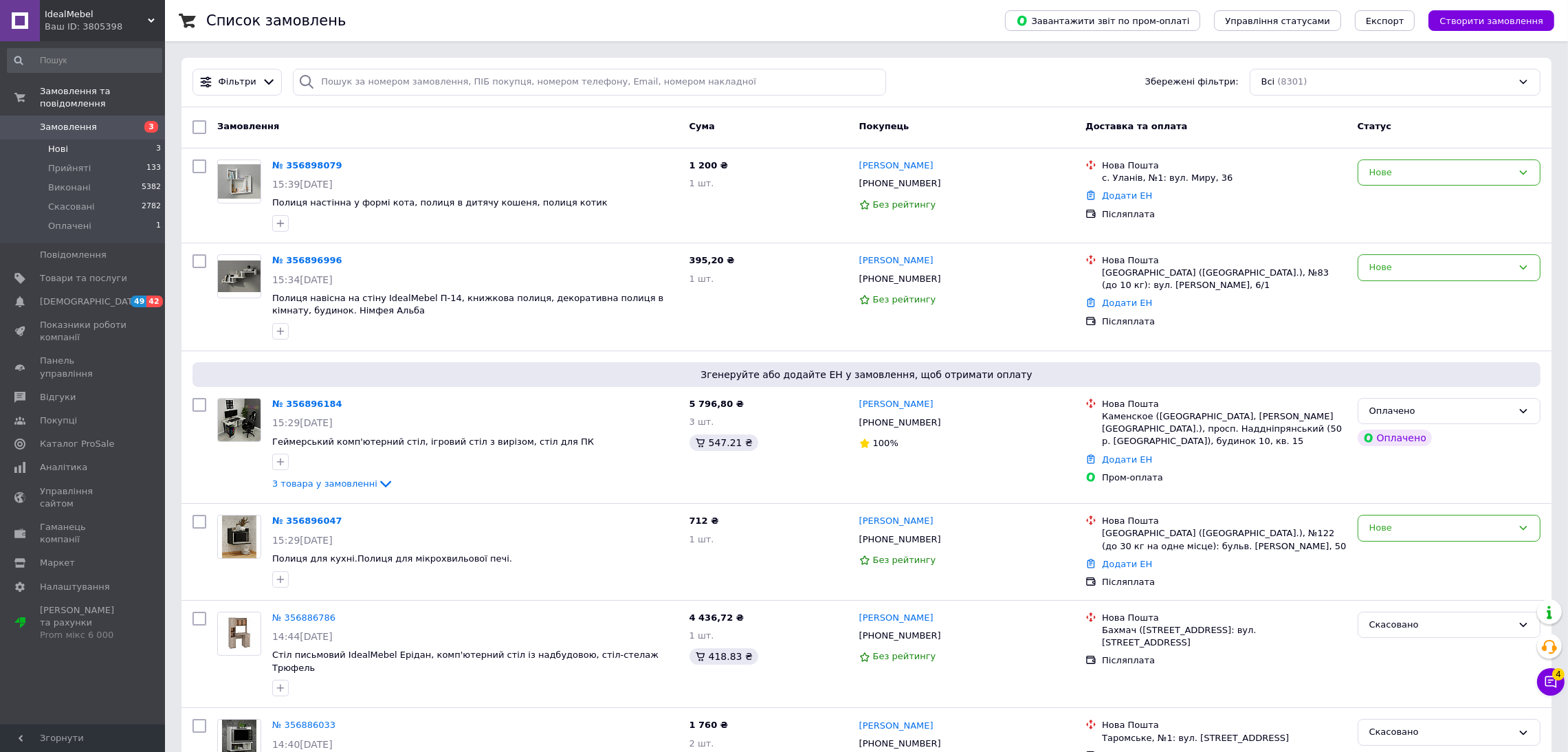
click at [125, 139] on li "Нові 3" at bounding box center [84, 149] width 169 height 19
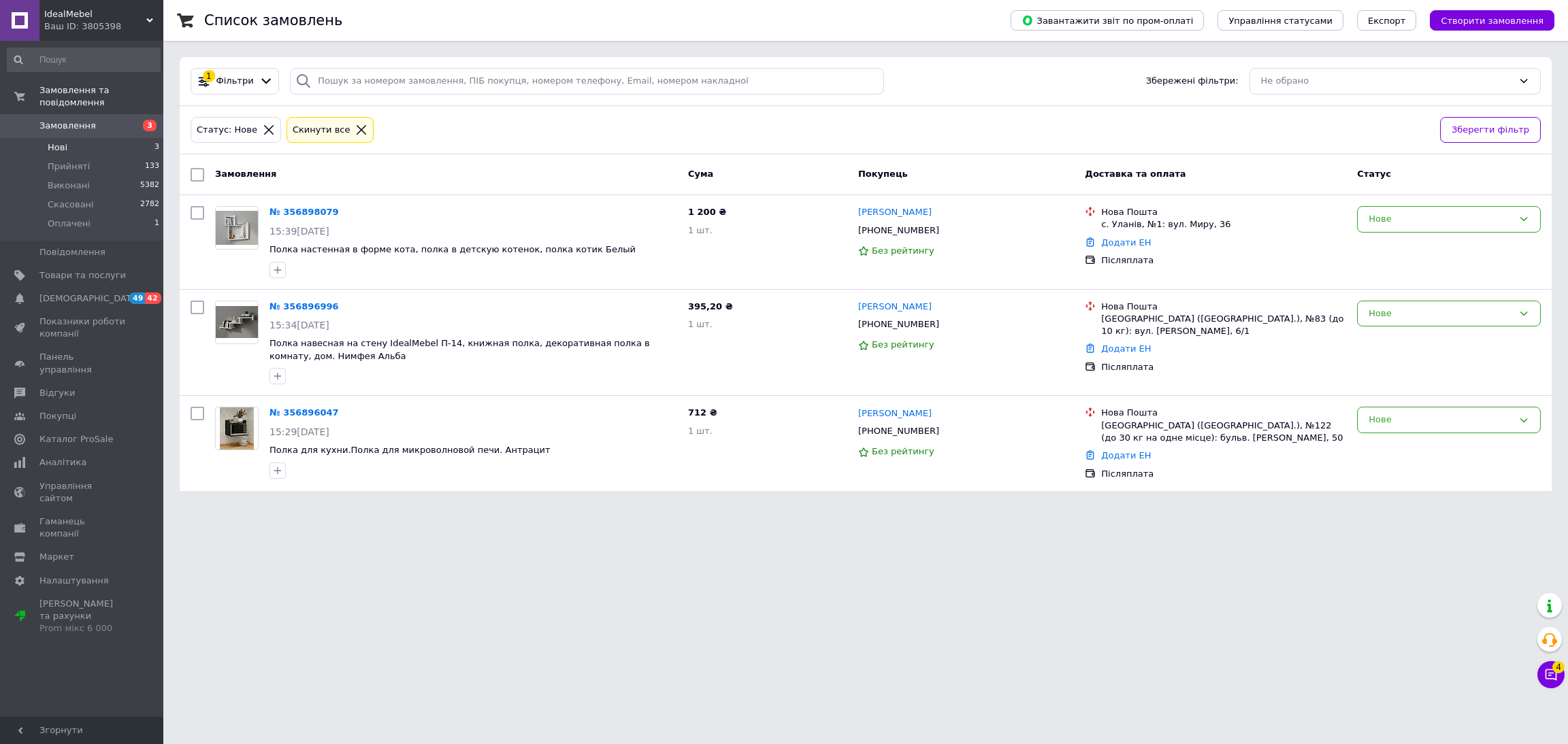
click at [199, 171] on input "checkbox" at bounding box center [197, 174] width 13 height 13
checkbox input "true"
click at [304, 168] on div "Дії для 3 замовлень" at bounding box center [260, 175] width 143 height 21
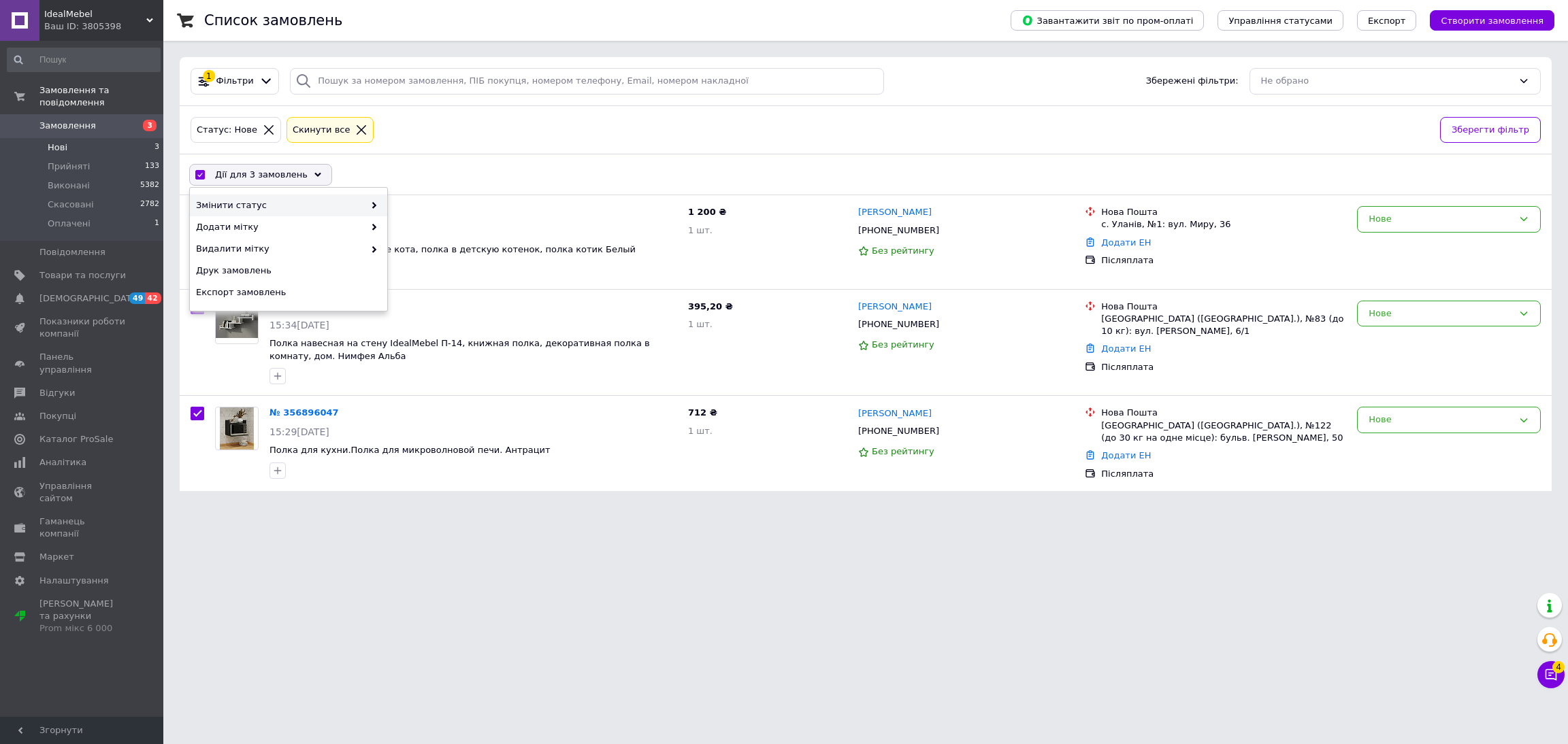
click at [359, 205] on span "Змінити статус" at bounding box center [279, 205] width 168 height 12
click at [368, 197] on div "Змінити статус" at bounding box center [288, 206] width 197 height 21
click at [449, 210] on div "Прийнято" at bounding box center [486, 206] width 197 height 21
checkbox input "false"
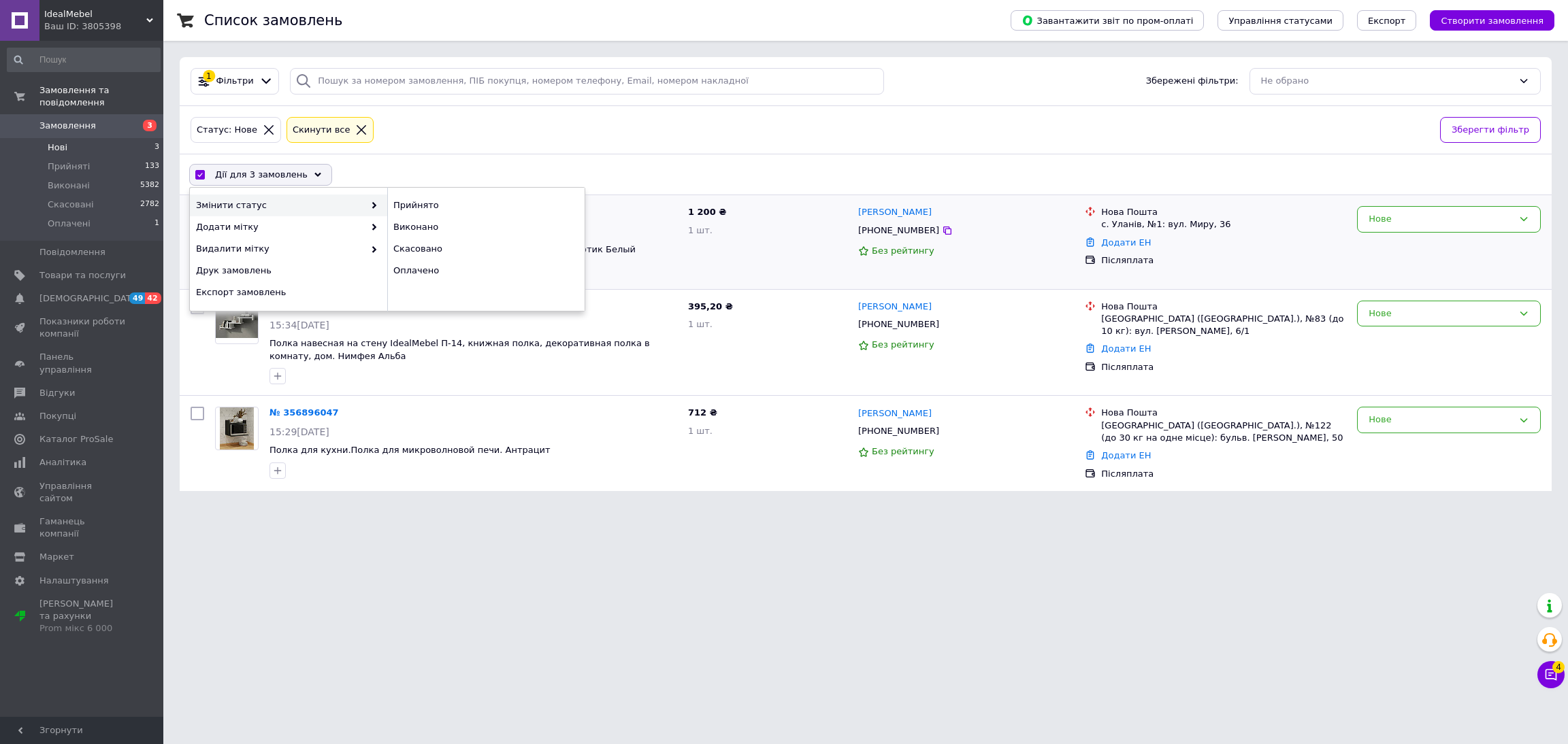
checkbox input "false"
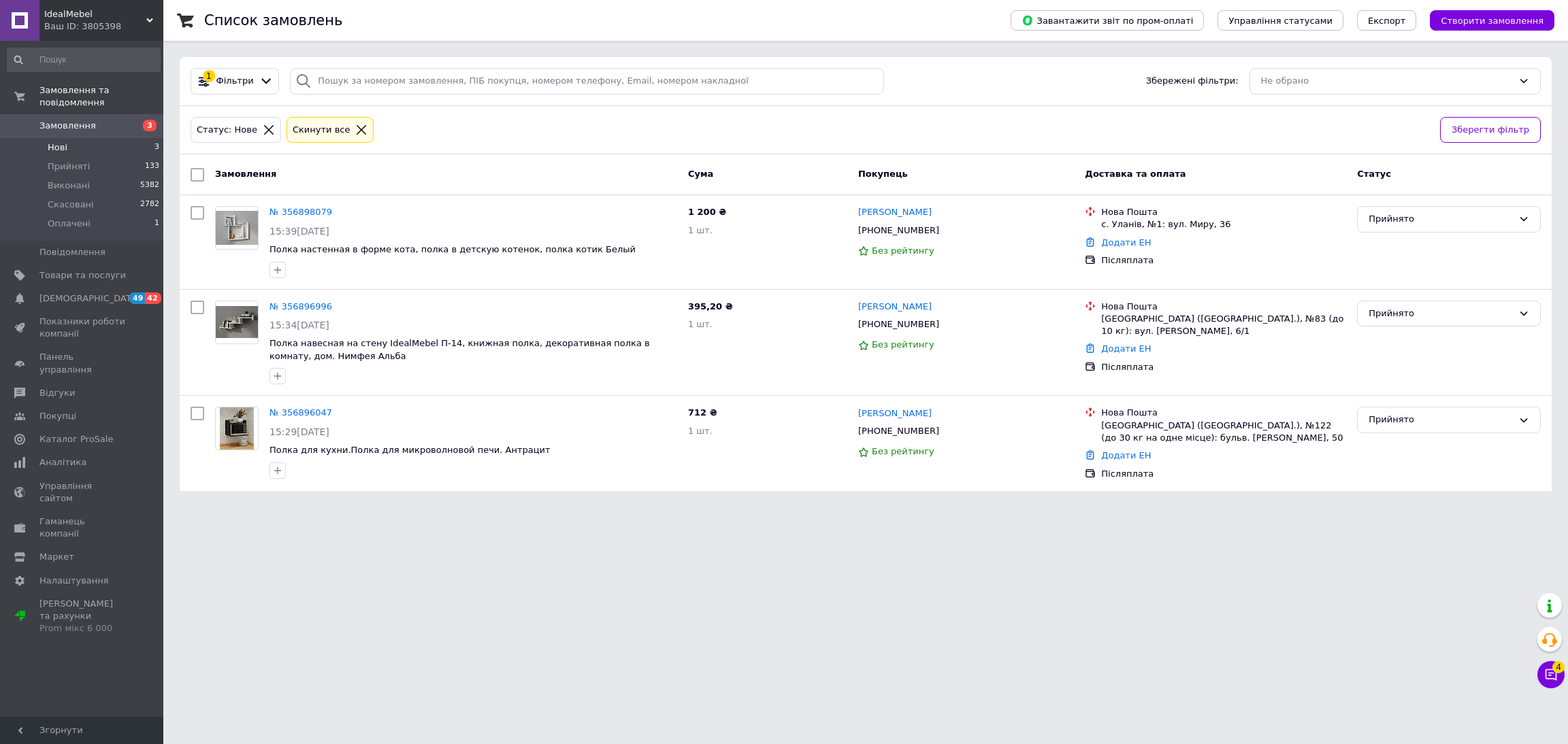
click at [112, 120] on span "Замовлення" at bounding box center [83, 126] width 87 height 12
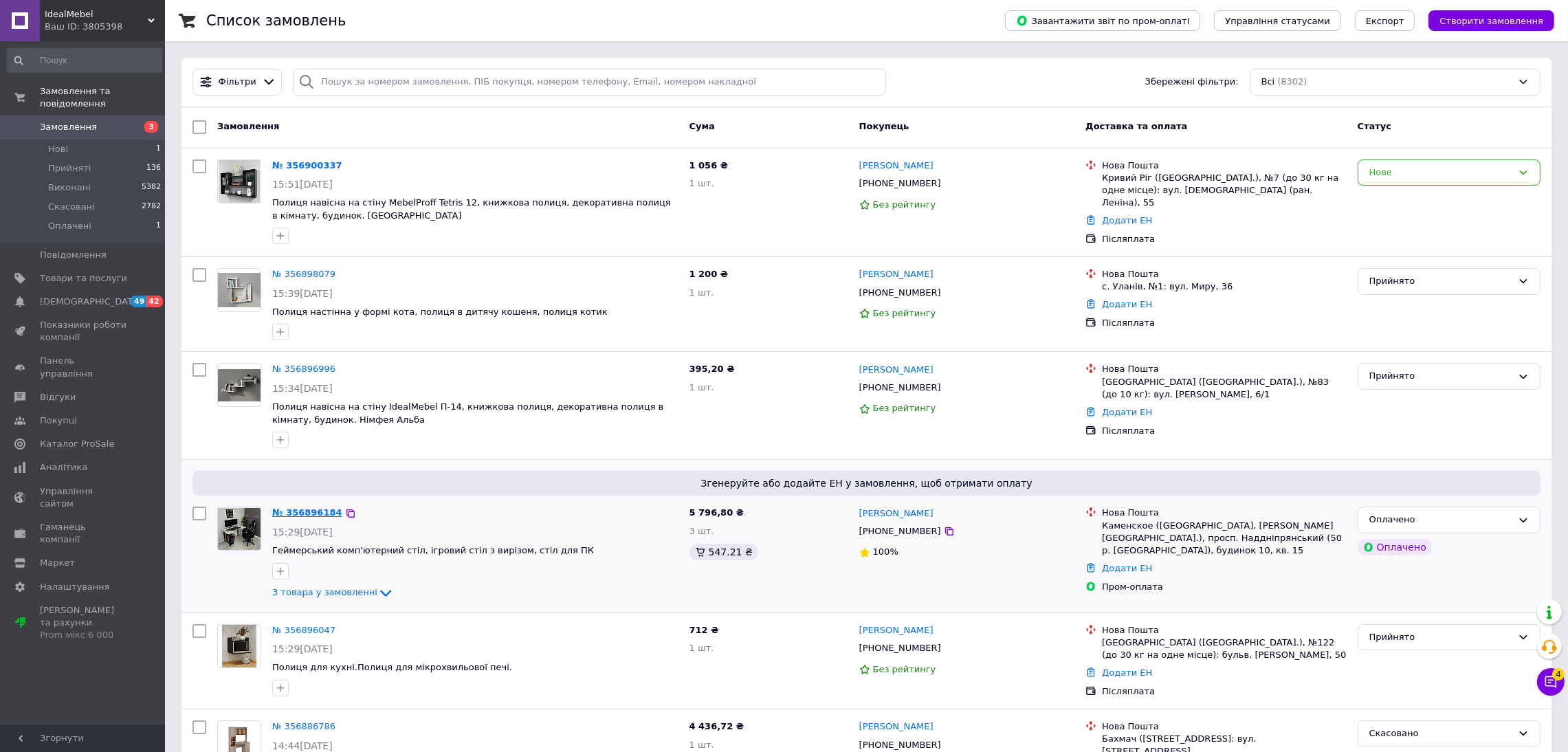
click at [290, 509] on link "№ 356896184" at bounding box center [307, 512] width 70 height 10
